Goal: Task Accomplishment & Management: Use online tool/utility

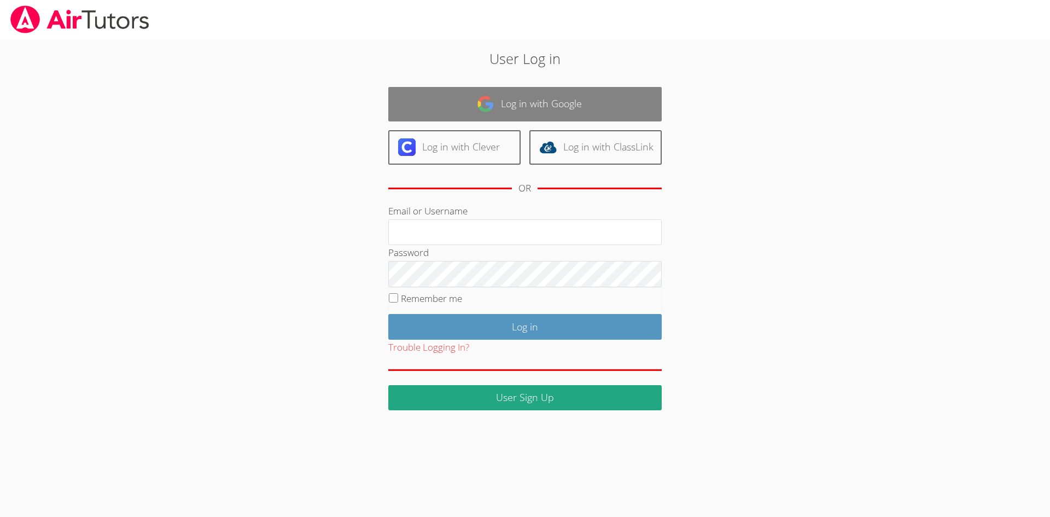
click at [603, 110] on link "Log in with Google" at bounding box center [524, 104] width 273 height 34
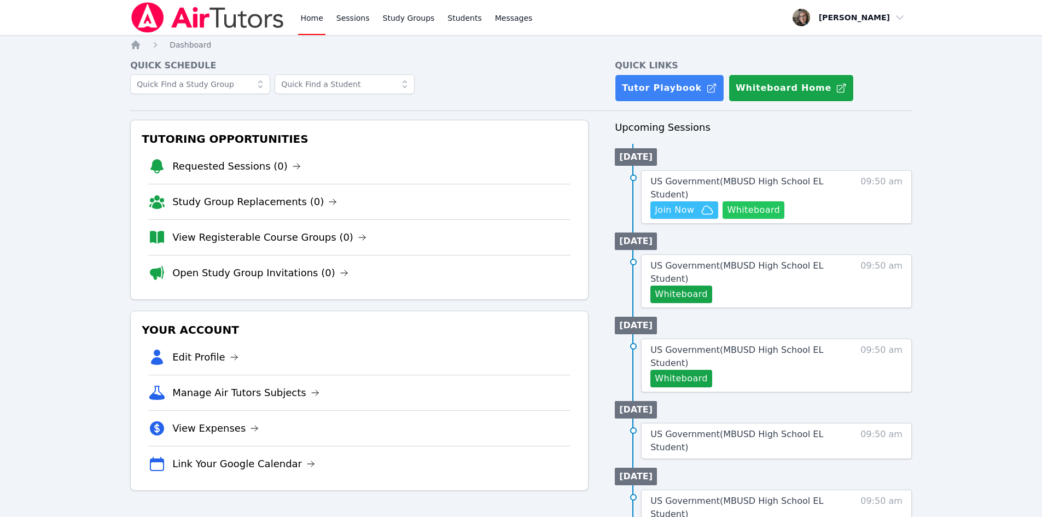
click at [766, 210] on button "Whiteboard" at bounding box center [753, 210] width 62 height 18
click at [698, 247] on ul "Tue 30 Sep US Government ( MBUSD High School EL Student ) Whiteboard 09:50 am" at bounding box center [763, 268] width 297 height 80
click at [753, 241] on ul "Tue 30 Sep US Government ( MBUSD High School EL Student ) Whiteboard 09:50 am" at bounding box center [763, 268] width 297 height 80
click at [684, 211] on span "Join Now" at bounding box center [674, 209] width 39 height 13
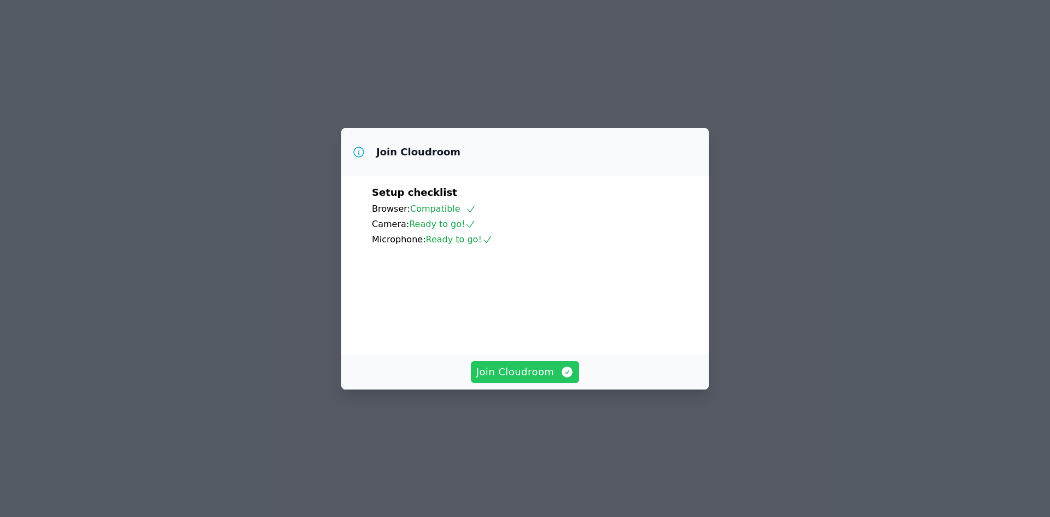
click at [530, 380] on span "Join Cloudroom" at bounding box center [525, 371] width 98 height 15
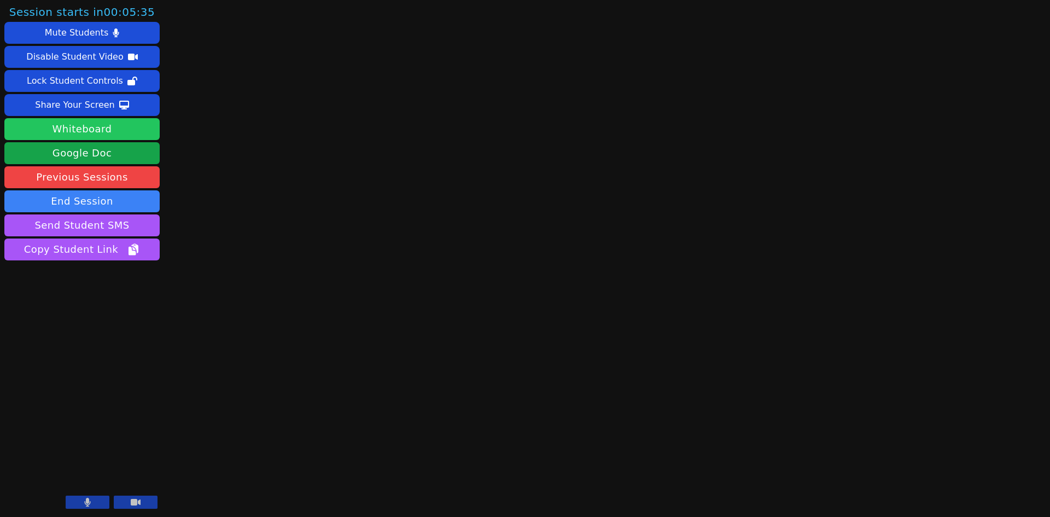
click at [126, 126] on button "Whiteboard" at bounding box center [81, 129] width 155 height 22
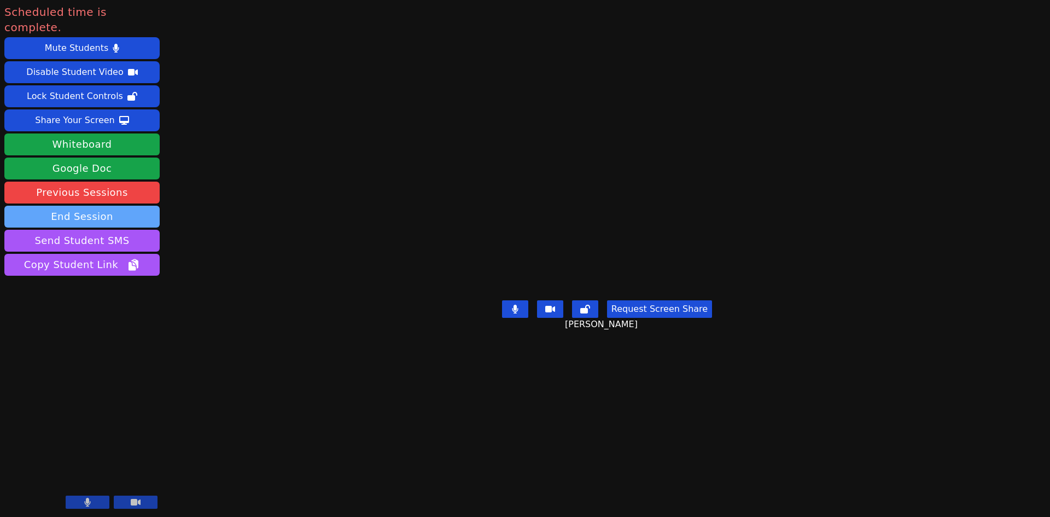
click at [95, 206] on button "End Session" at bounding box center [81, 217] width 155 height 22
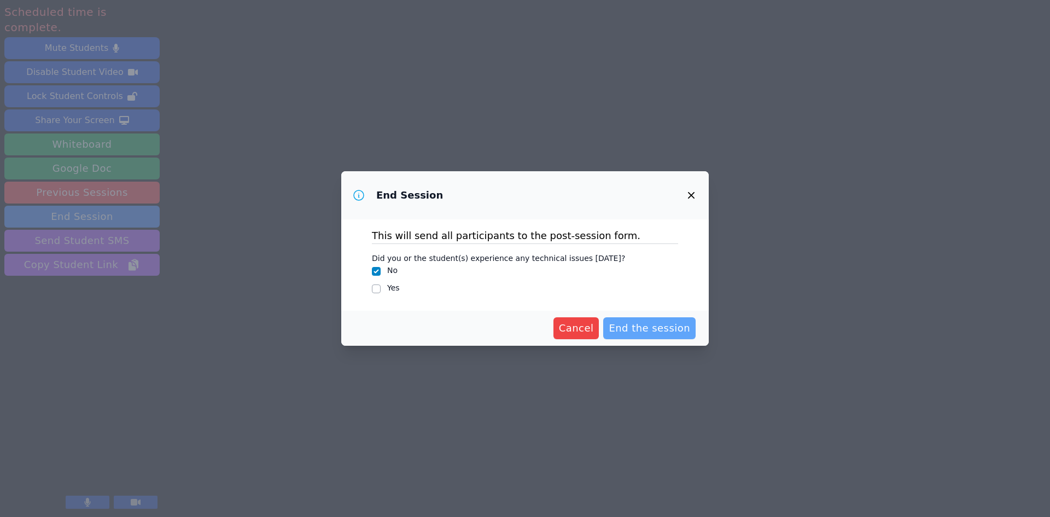
click at [662, 331] on span "End the session" at bounding box center [649, 328] width 81 height 15
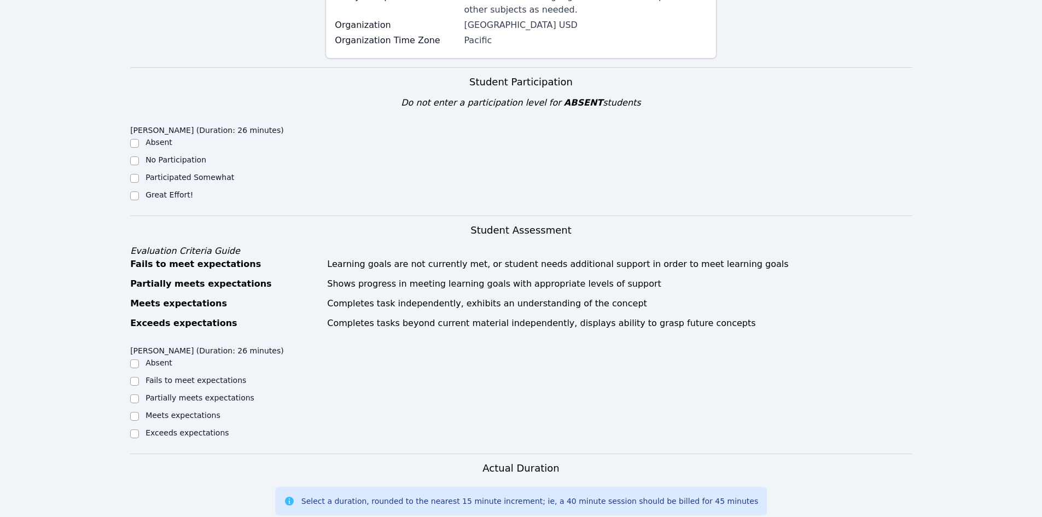
scroll to position [197, 0]
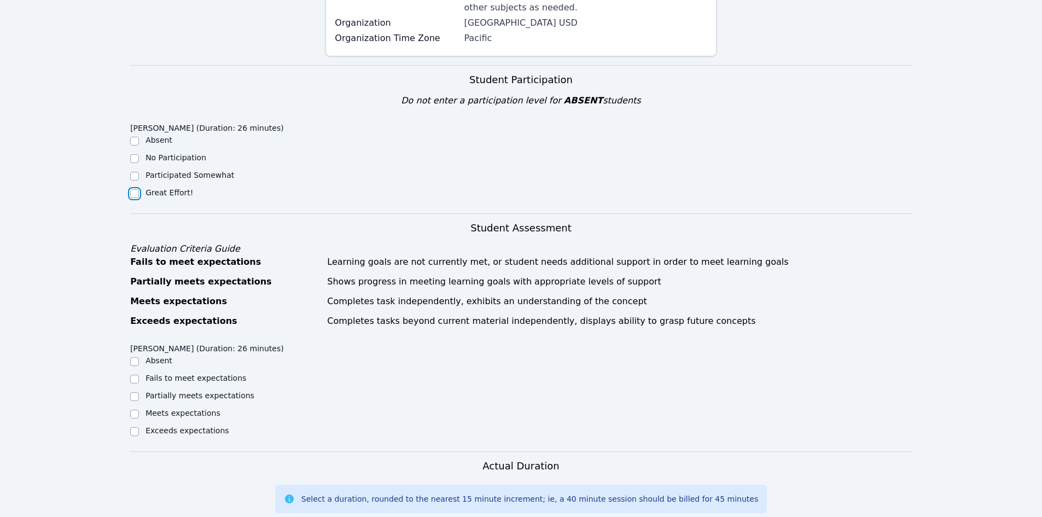
click at [138, 196] on input "Great Effort!" at bounding box center [134, 193] width 9 height 9
checkbox input "true"
click at [90, 265] on div "Home Sessions Study Groups Students Messages Open user menu [PERSON_NAME] Open …" at bounding box center [521, 361] width 1042 height 1117
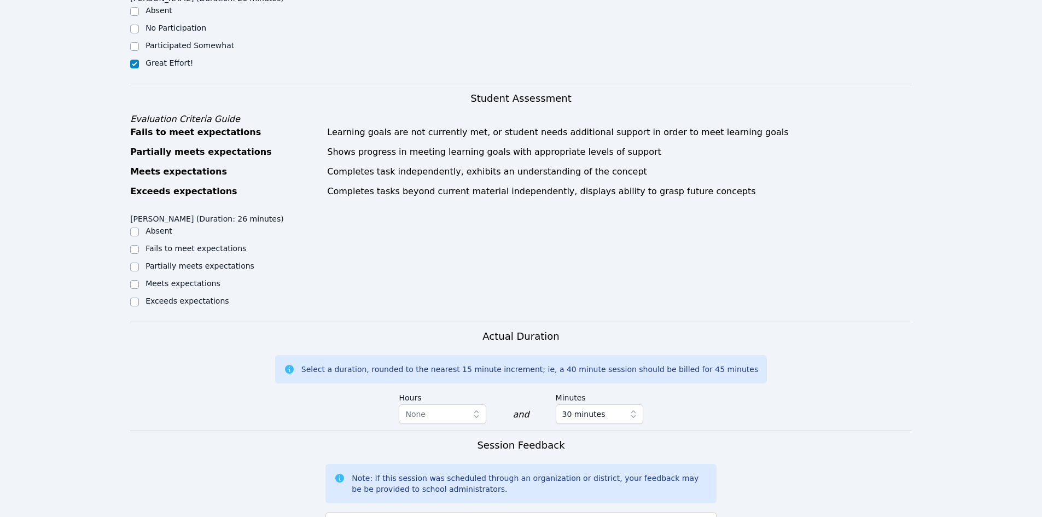
scroll to position [328, 0]
click at [133, 283] on input "Meets expectations" at bounding box center [134, 282] width 9 height 9
checkbox input "true"
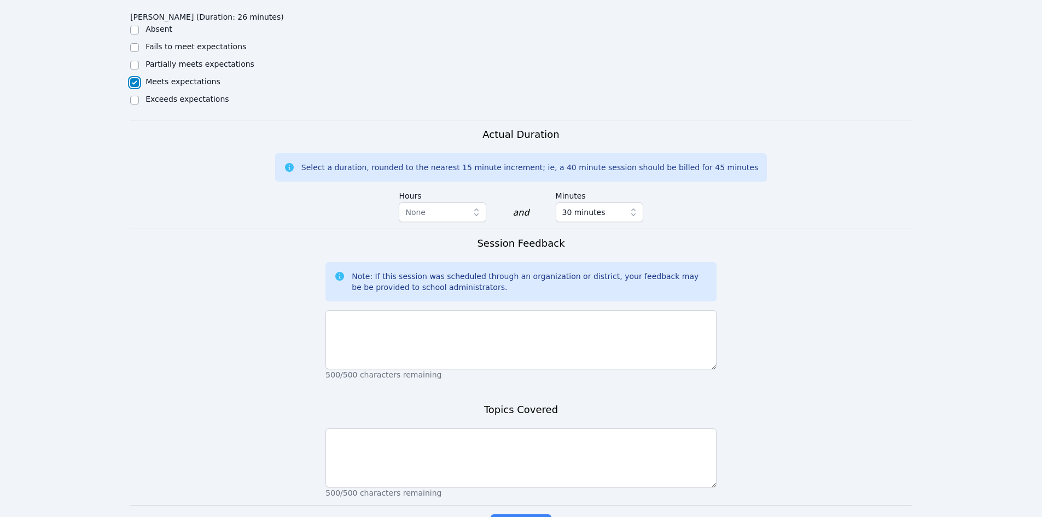
scroll to position [600, 0]
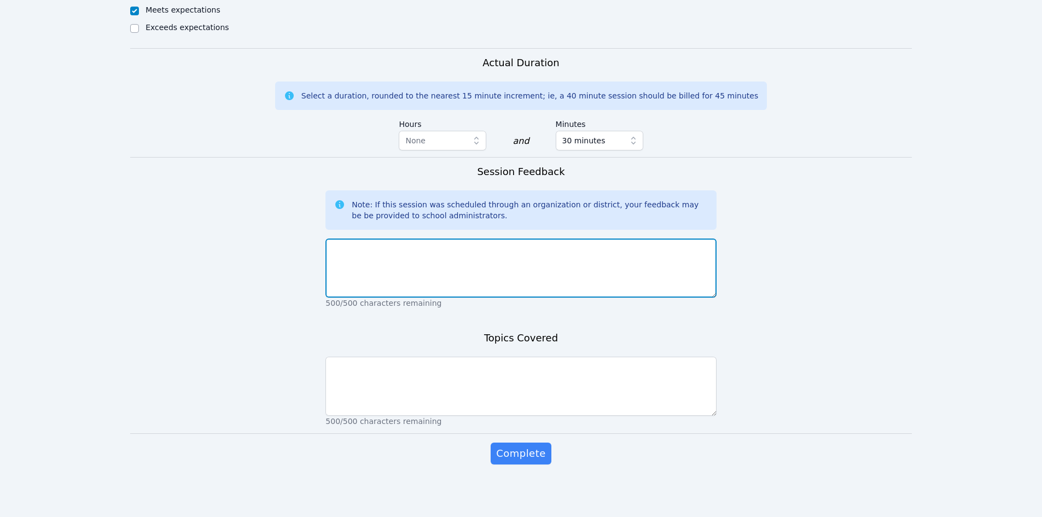
click at [502, 268] on textarea at bounding box center [520, 267] width 391 height 59
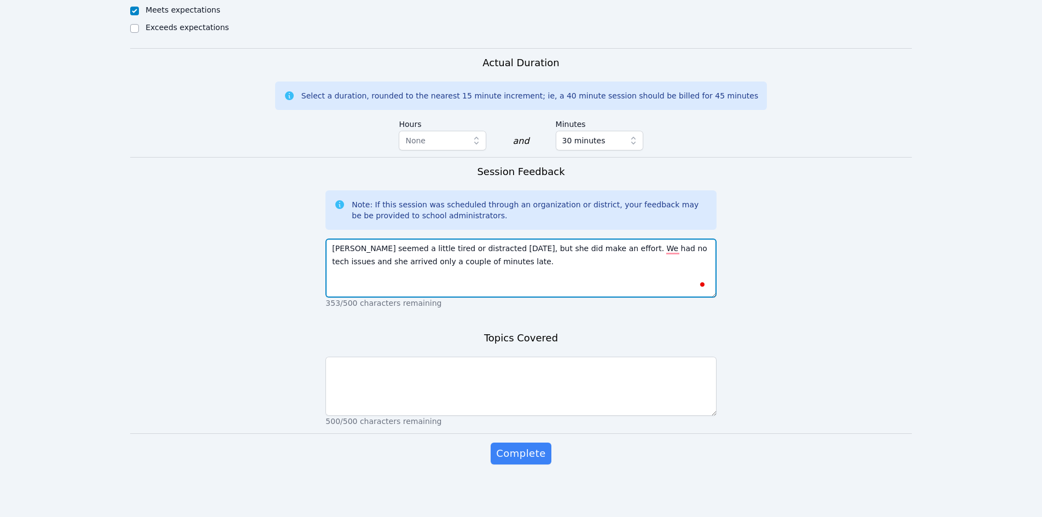
type textarea "[PERSON_NAME] seemed a little tired or distracted [DATE], but she did make an e…"
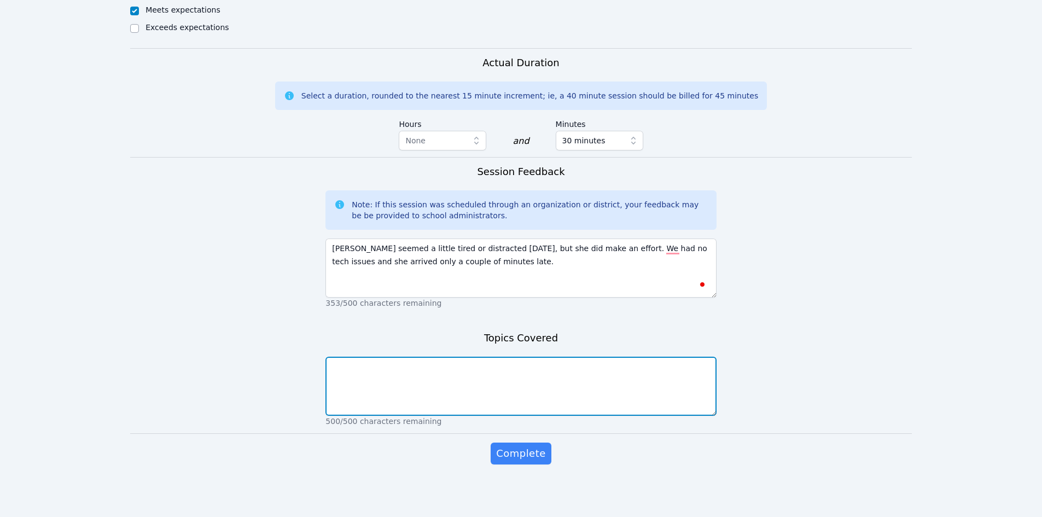
click at [479, 374] on textarea at bounding box center [520, 386] width 391 height 59
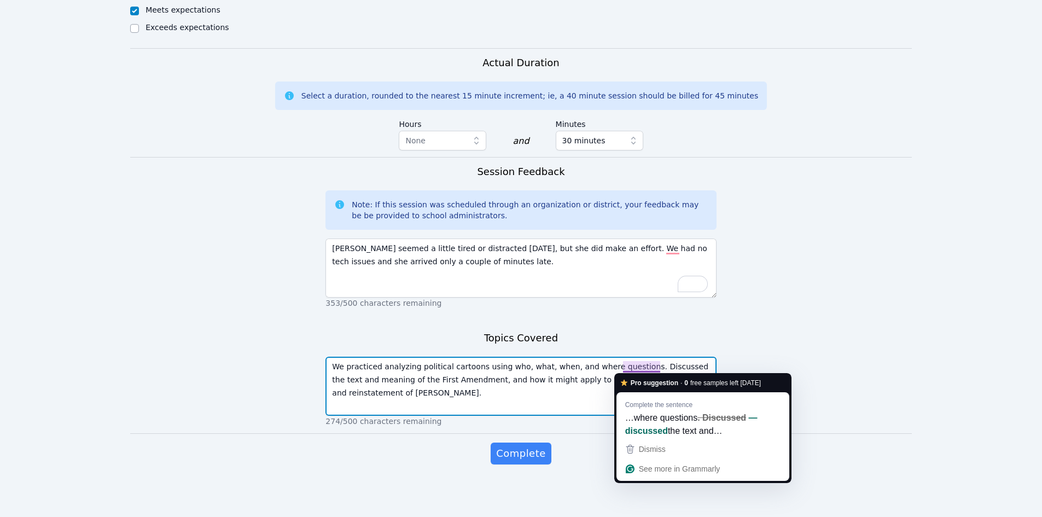
click at [634, 369] on textarea "We practiced analyzing political cartoons using who, what, when, and where ques…" at bounding box center [520, 386] width 391 height 59
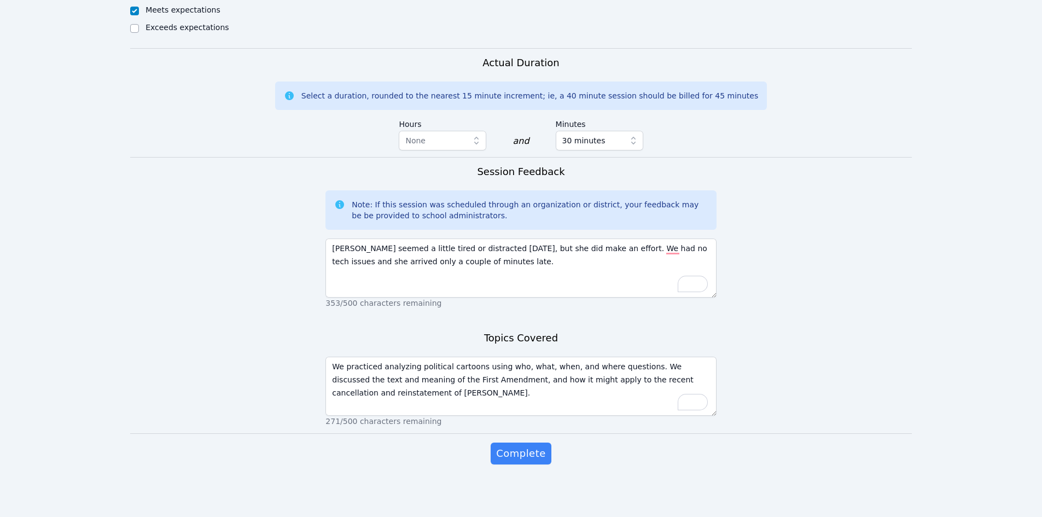
click at [220, 314] on form "Student Participation Do not enter a participation level for ABSENT students [P…" at bounding box center [521, 74] width 782 height 824
click at [164, 260] on form "Student Participation Do not enter a participation level for ABSENT students [P…" at bounding box center [521, 74] width 782 height 824
click at [165, 274] on form "Student Participation Do not enter a participation level for ABSENT students [P…" at bounding box center [521, 74] width 782 height 824
click at [163, 266] on form "Student Participation Do not enter a participation level for ABSENT students [P…" at bounding box center [521, 74] width 782 height 824
click at [170, 273] on form "Student Participation Do not enter a participation level for ABSENT students [P…" at bounding box center [521, 74] width 782 height 824
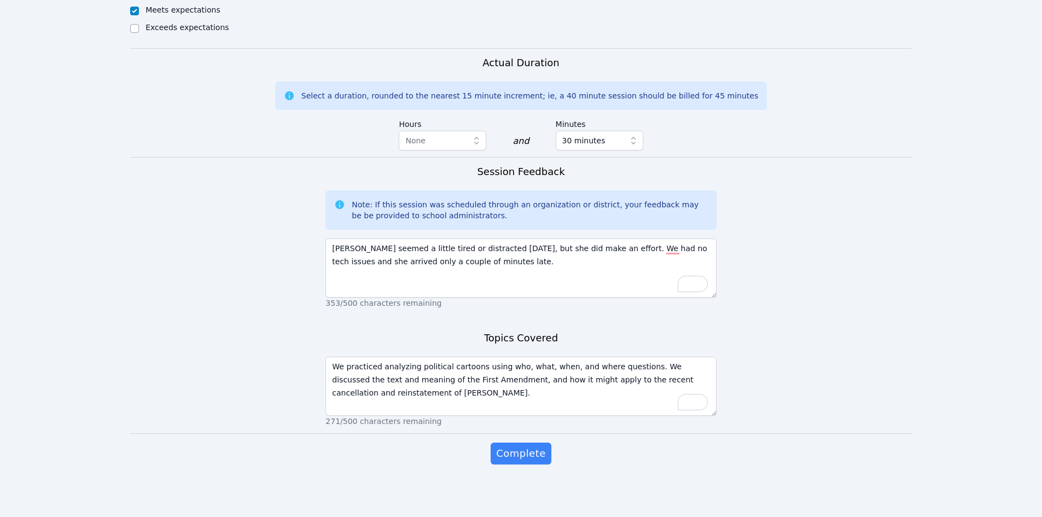
click at [180, 266] on form "Student Participation Do not enter a participation level for ABSENT students [P…" at bounding box center [521, 74] width 782 height 824
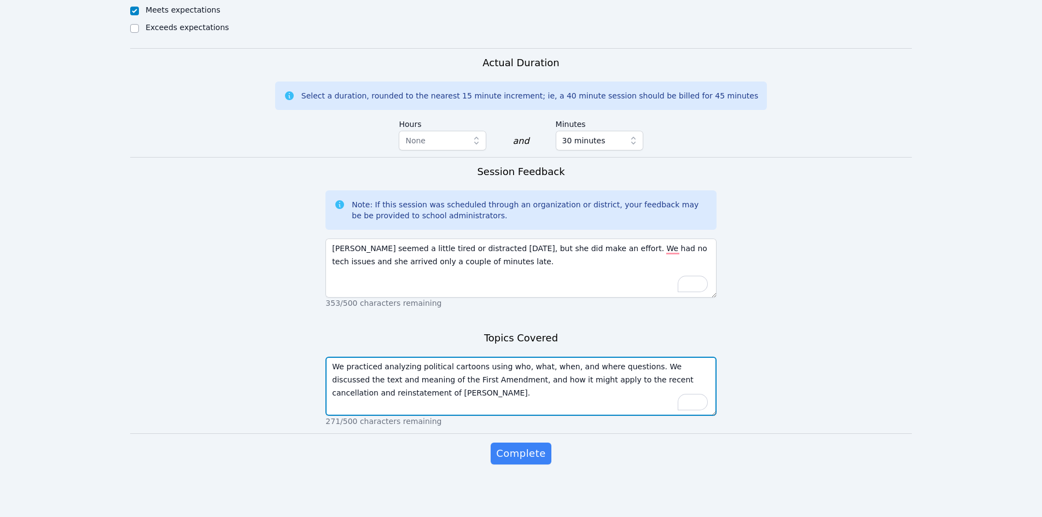
click at [404, 393] on textarea "We practiced analyzing political cartoons using who, what, when, and where ques…" at bounding box center [520, 386] width 391 height 59
click at [492, 394] on textarea "We practiced analyzing political cartoons using who, what, when, and where ques…" at bounding box center [520, 386] width 391 height 59
click at [547, 405] on textarea "We practiced analyzing political cartoons using who, what, when, and where ques…" at bounding box center [520, 386] width 391 height 59
type textarea "We practiced analyzing political cartoons using who, what, when, and where ques…"
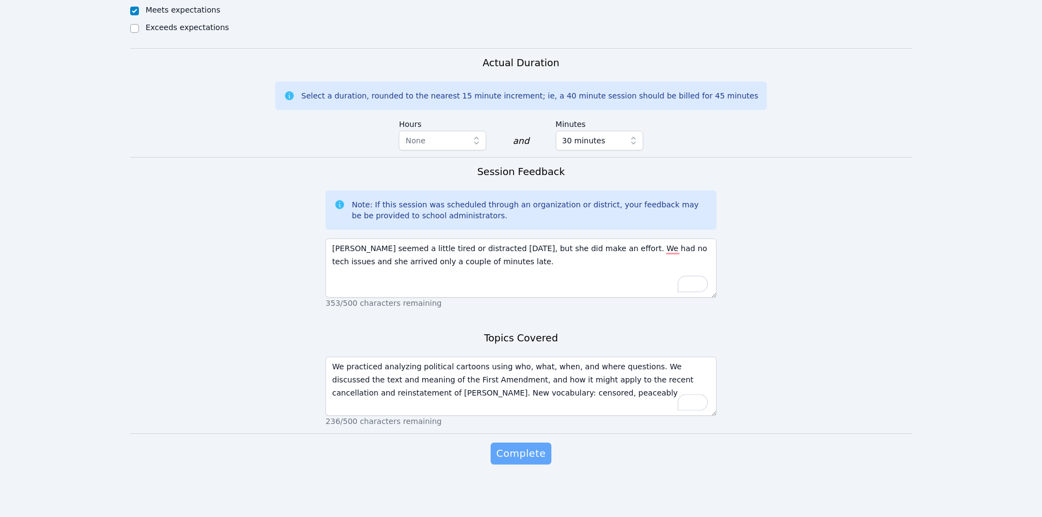
click at [532, 452] on span "Complete" at bounding box center [520, 453] width 49 height 15
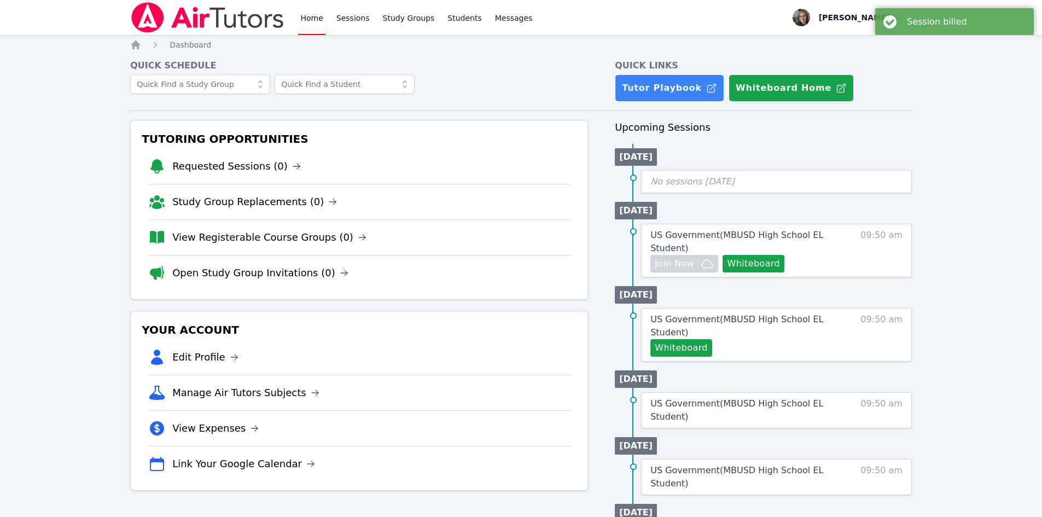
drag, startPoint x: 75, startPoint y: 276, endPoint x: 132, endPoint y: 251, distance: 62.0
click at [75, 277] on div "Home Sessions Study Groups Students Messages Open user menu [PERSON_NAME] Open …" at bounding box center [521, 461] width 1042 height 922
click at [753, 292] on ul "[DATE] US Government ( MBUSD High School EL Student ) Whiteboard 09:50 am" at bounding box center [763, 322] width 297 height 80
